Goal: Book appointment/travel/reservation

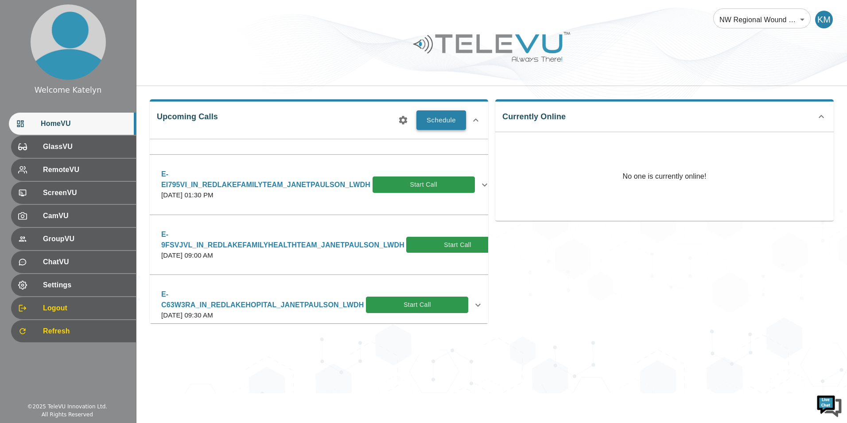
click at [438, 121] on button "Schedule" at bounding box center [441, 119] width 50 height 19
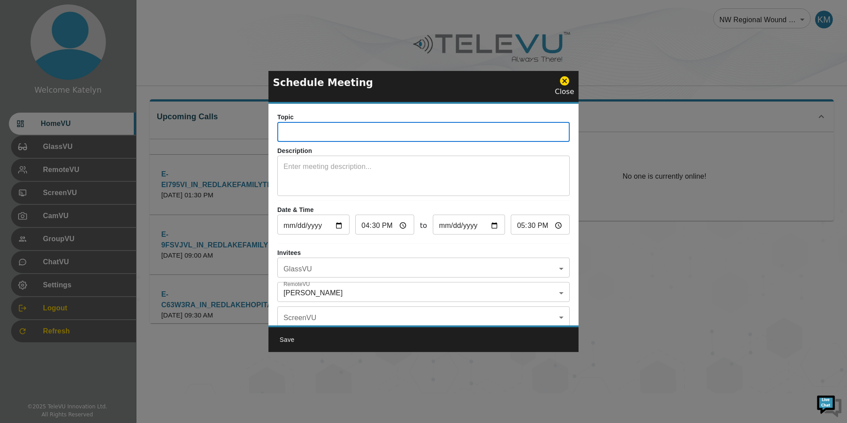
click at [386, 137] on input "text" at bounding box center [423, 133] width 292 height 18
paste input "E-GVJ8P6N"
type input "E-GVJ8P6N_IN_REDLAKEMEDICAL_JANET PAULSON_LWDH"
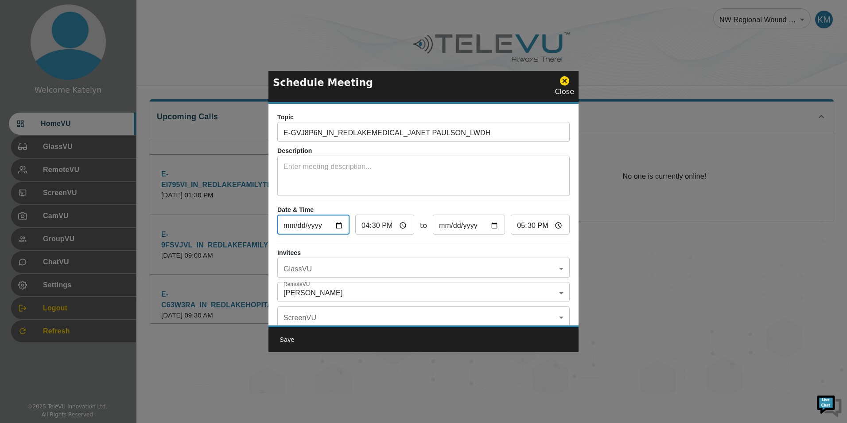
click at [337, 225] on input "[DATE]" at bounding box center [313, 226] width 72 height 18
type input "[DATE]"
click at [364, 227] on input "16:30" at bounding box center [384, 226] width 59 height 18
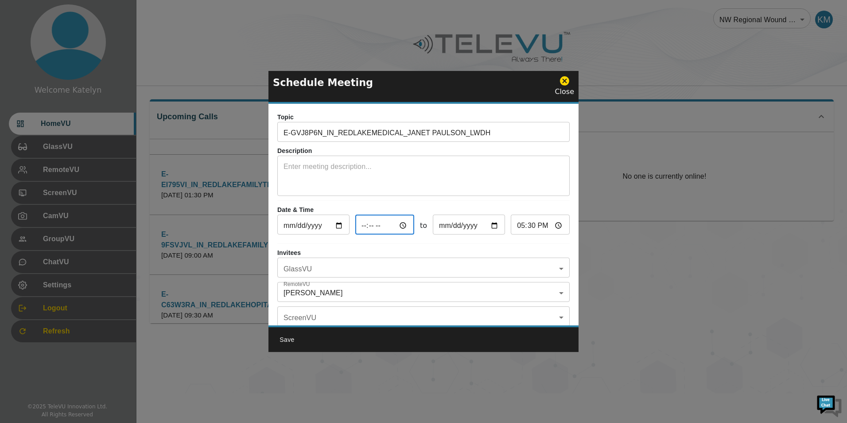
type input "21:30"
type input "22:30"
type input "21:00"
type input "22:00"
type input "09:00"
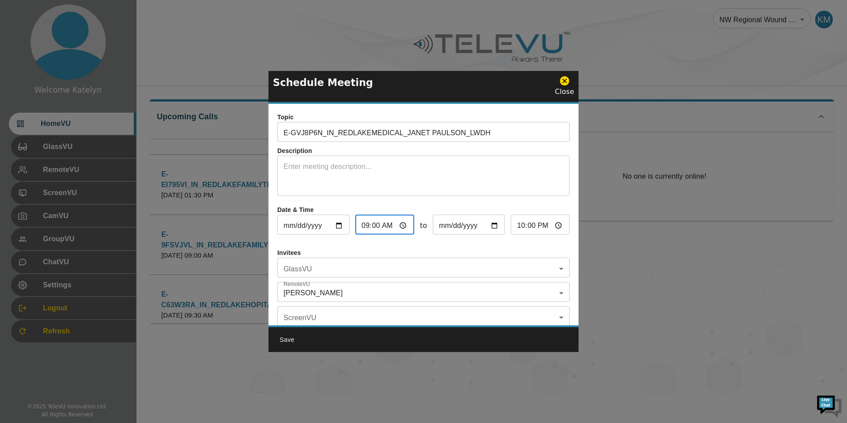
type input "10:00"
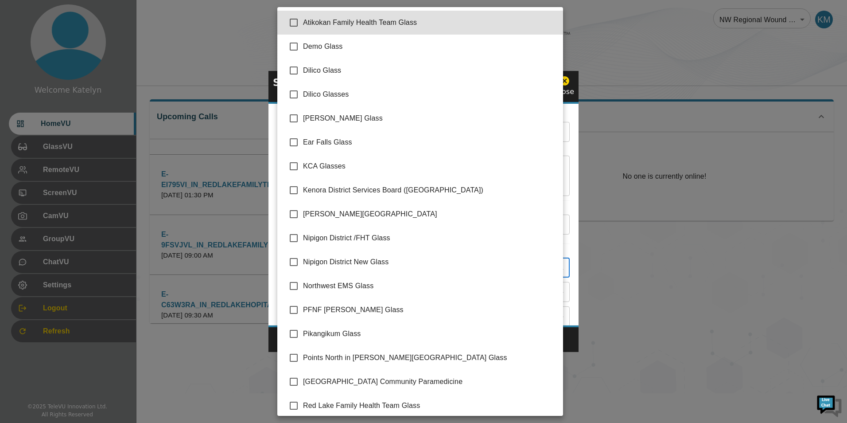
click at [315, 277] on body "Welcome Katelyn HomeVU GlassVU RemoteVU ScreenVU CamVU GroupVU ChatVU Settings …" at bounding box center [423, 196] width 847 height 393
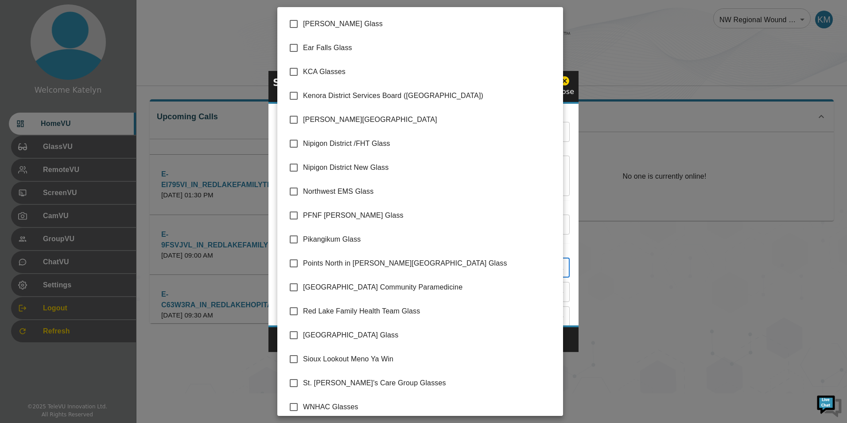
scroll to position [101, 0]
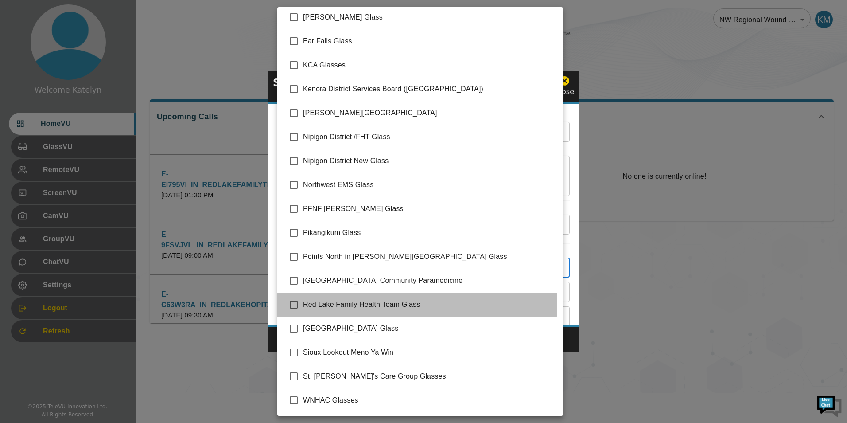
click at [394, 304] on span "Red Lake Family Health Team Glass" at bounding box center [429, 304] width 253 height 11
type input "Red Lake Family Health Team Glass"
checkbox input "true"
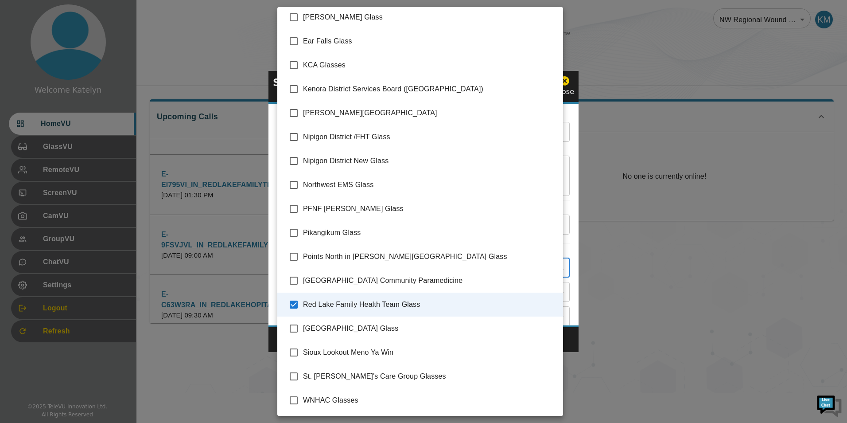
click at [579, 300] on div at bounding box center [423, 211] width 847 height 423
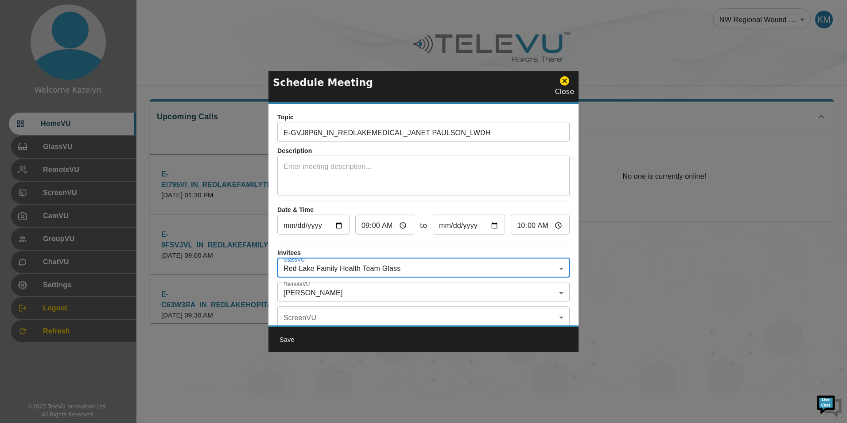
click at [348, 291] on body "Welcome Katelyn HomeVU GlassVU RemoteVU ScreenVU CamVU GroupVU ChatVU Settings …" at bounding box center [423, 196] width 847 height 393
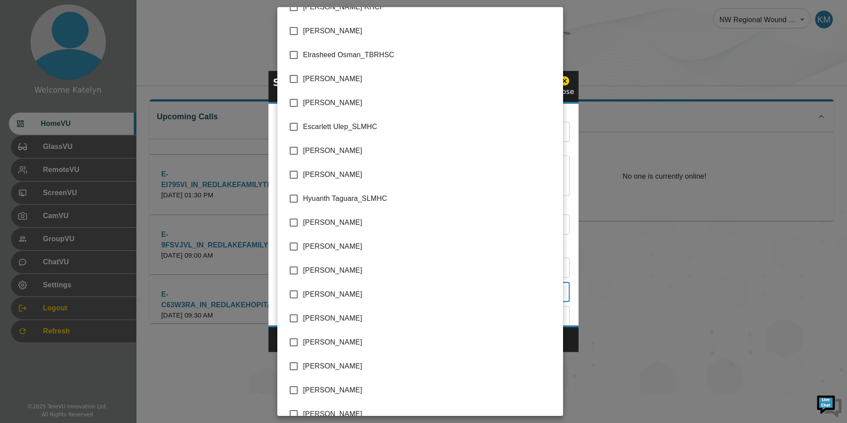
scroll to position [680, 0]
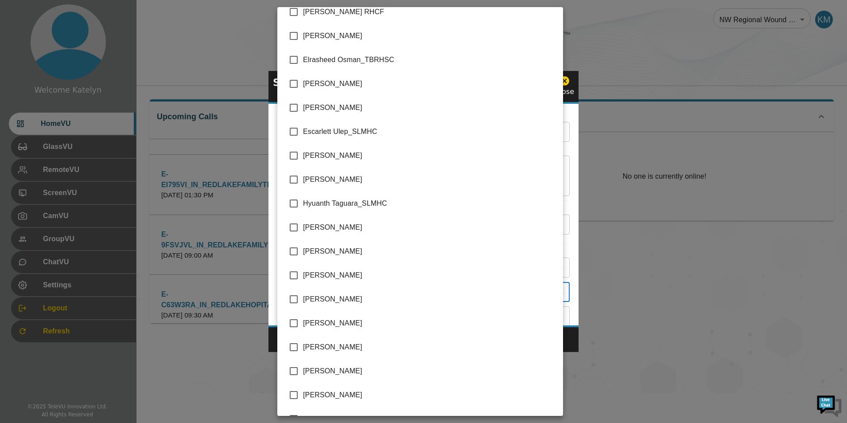
click at [348, 281] on li "[PERSON_NAME]" at bounding box center [420, 275] width 286 height 24
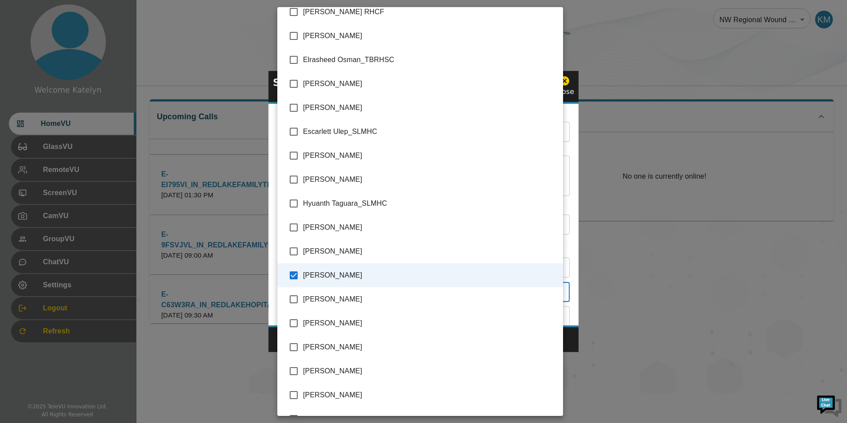
type input "[PERSON_NAME],[PERSON_NAME]"
checkbox input "true"
click at [574, 335] on div at bounding box center [423, 211] width 847 height 423
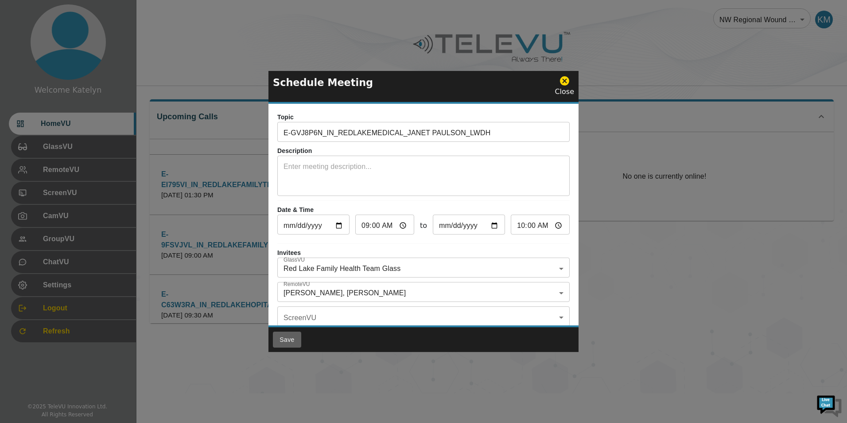
click at [284, 340] on button "Save" at bounding box center [287, 339] width 28 height 16
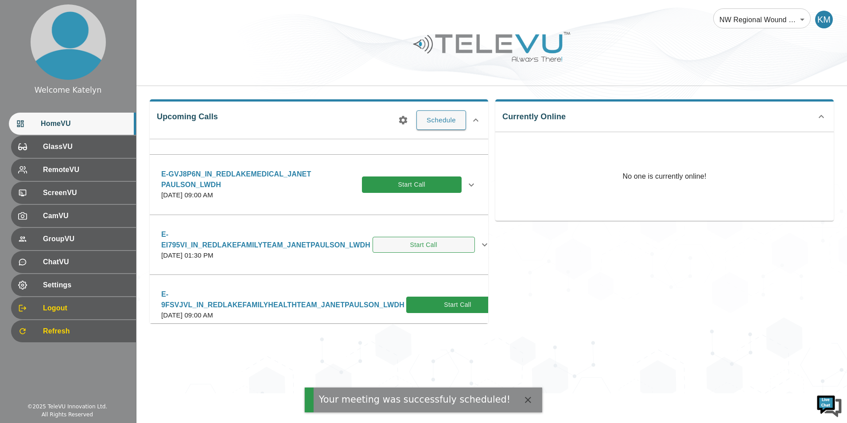
scroll to position [0, 0]
